Goal: Task Accomplishment & Management: Manage account settings

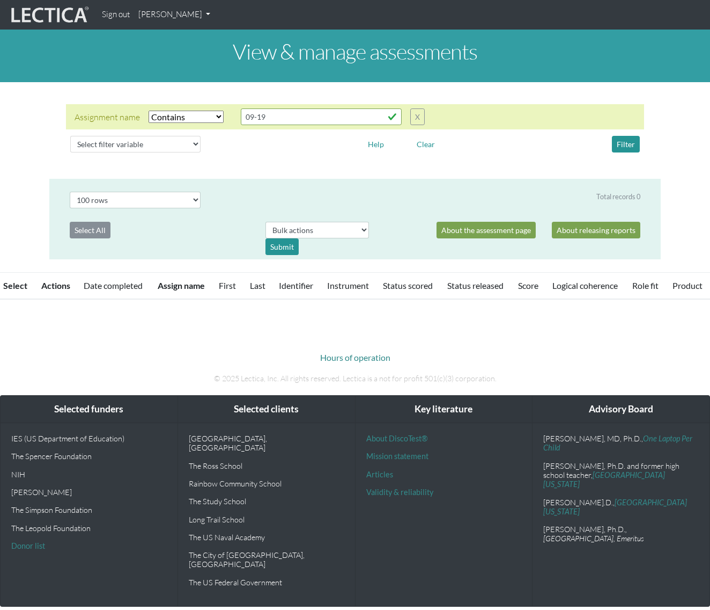
select select "icontains"
select select "100"
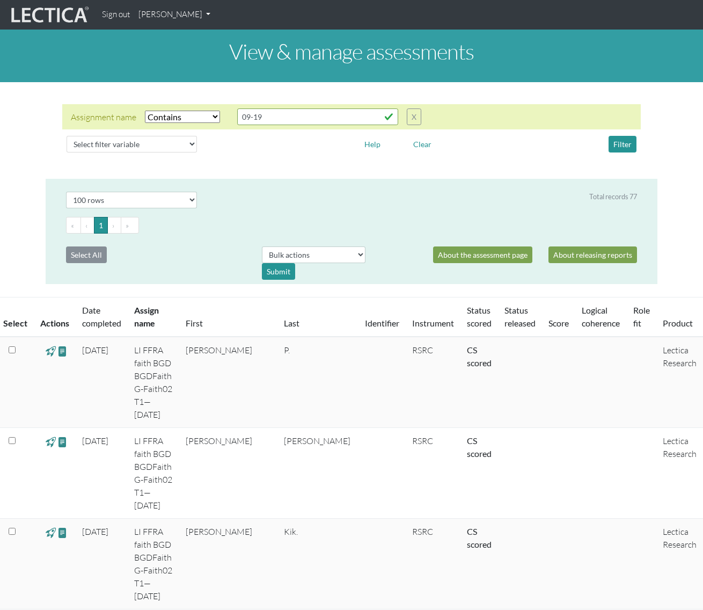
drag, startPoint x: 708, startPoint y: 89, endPoint x: 714, endPoint y: 48, distance: 41.2
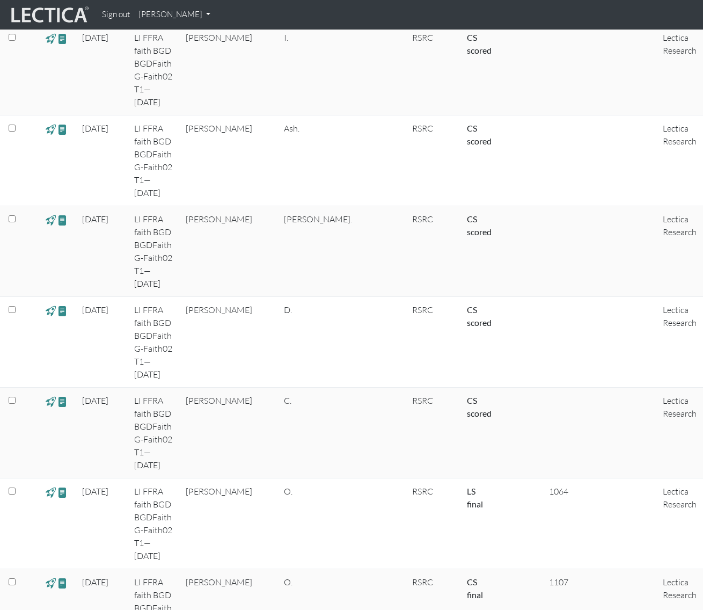
scroll to position [3507, 0]
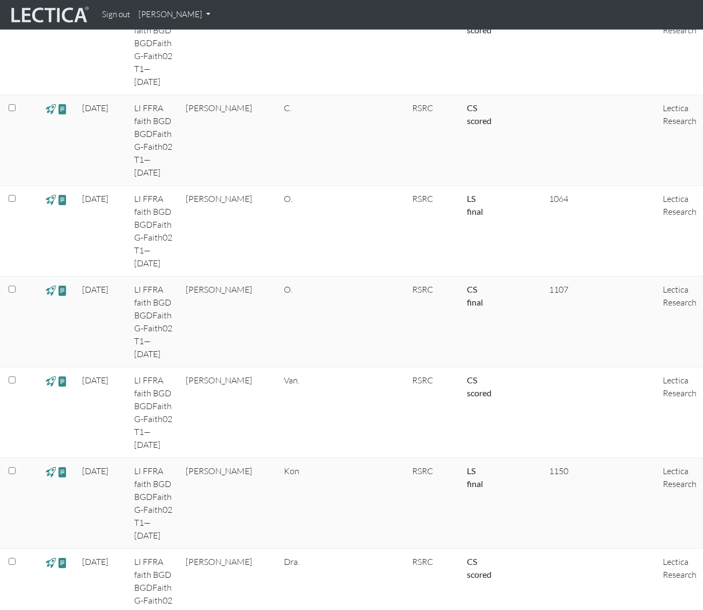
click at [156, 18] on link "[PERSON_NAME]" at bounding box center [174, 14] width 80 height 21
click at [162, 38] on link "My Profile" at bounding box center [188, 39] width 86 height 13
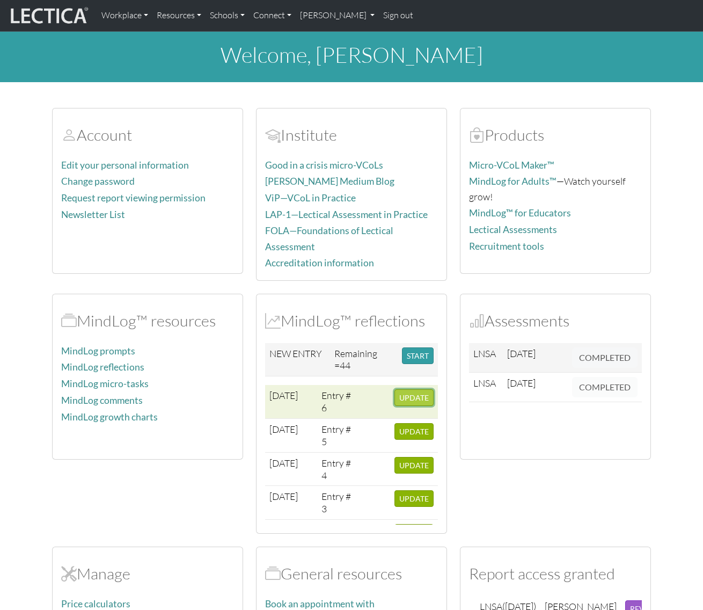
click at [410, 396] on span "UPDATE" at bounding box center [414, 397] width 30 height 9
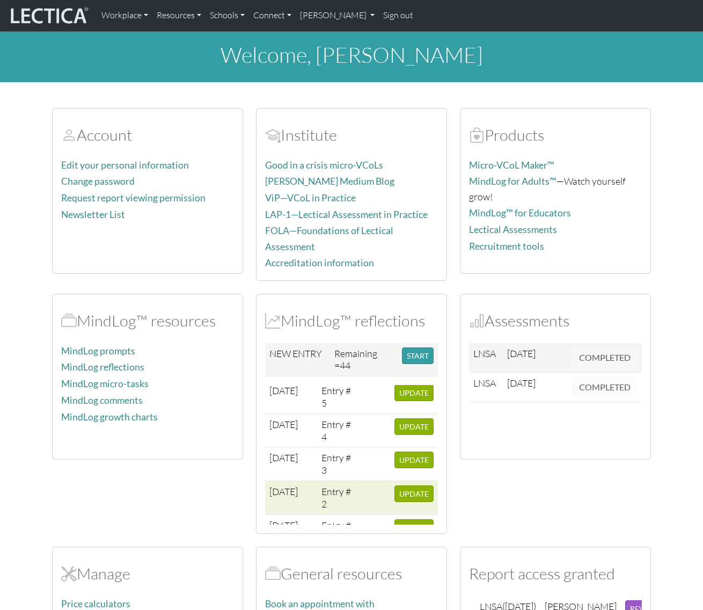
scroll to position [70, 0]
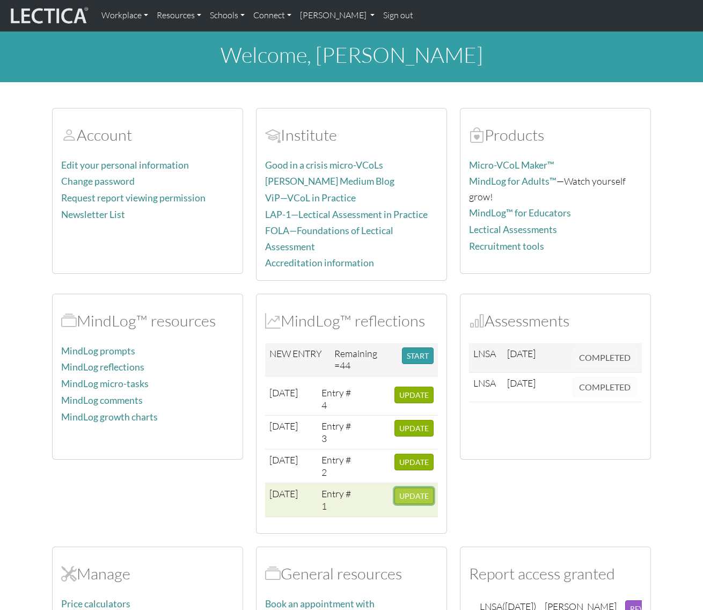
click at [412, 493] on span "UPDATE" at bounding box center [414, 495] width 30 height 9
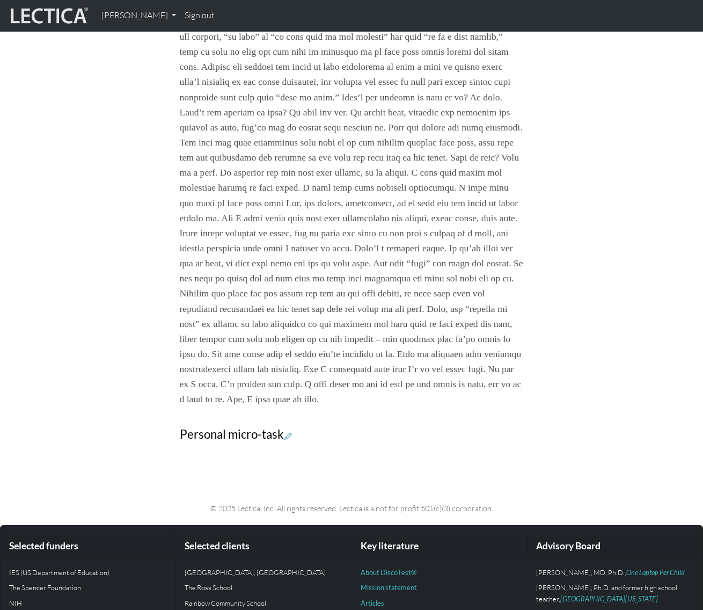
scroll to position [956, 0]
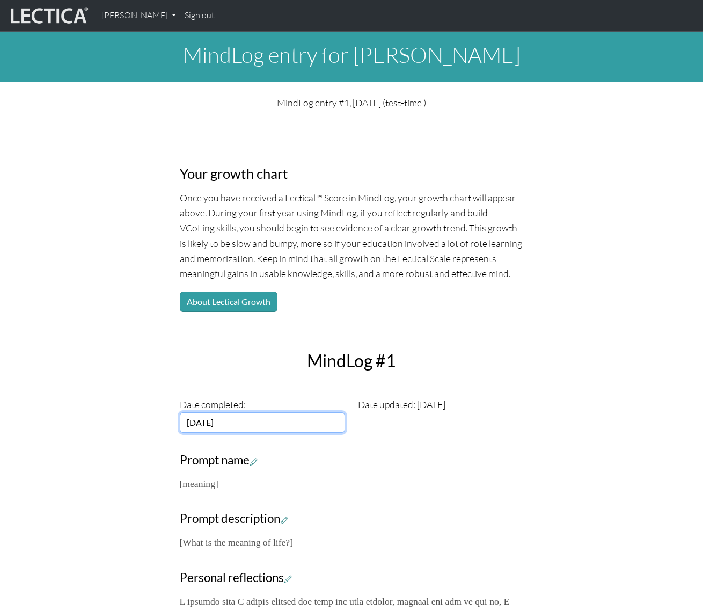
click at [259, 423] on input "[DATE]" at bounding box center [263, 422] width 166 height 20
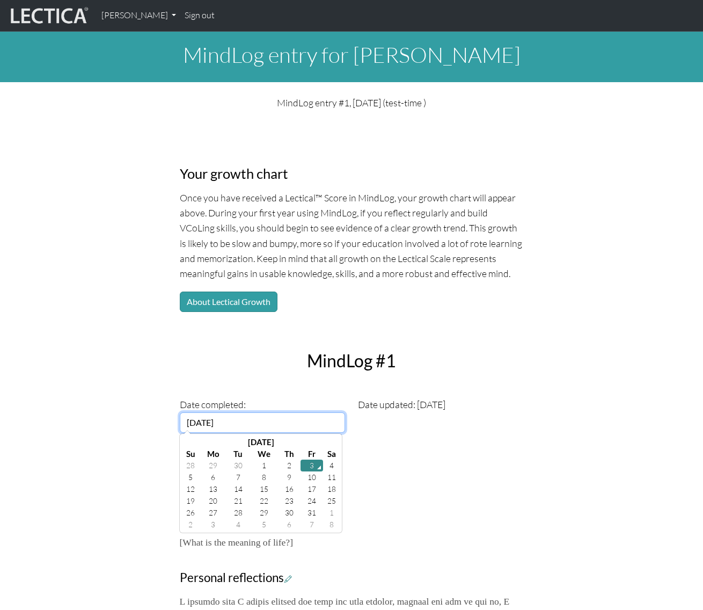
click at [199, 423] on input "[DATE]" at bounding box center [263, 422] width 166 height 20
drag, startPoint x: 275, startPoint y: 423, endPoint x: 135, endPoint y: 407, distance: 140.4
type input "[DATE]"
